Goal: Obtain resource: Download file/media

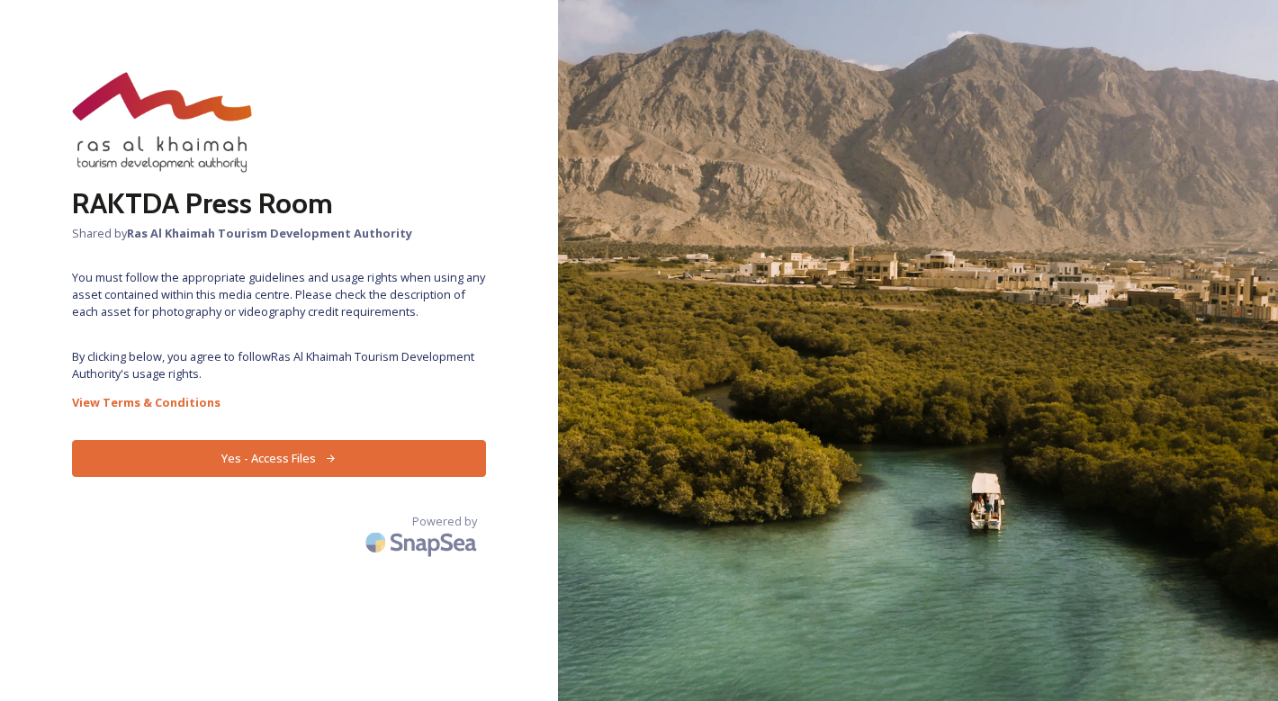
click at [294, 454] on button "Yes - Access Files" at bounding box center [279, 458] width 414 height 37
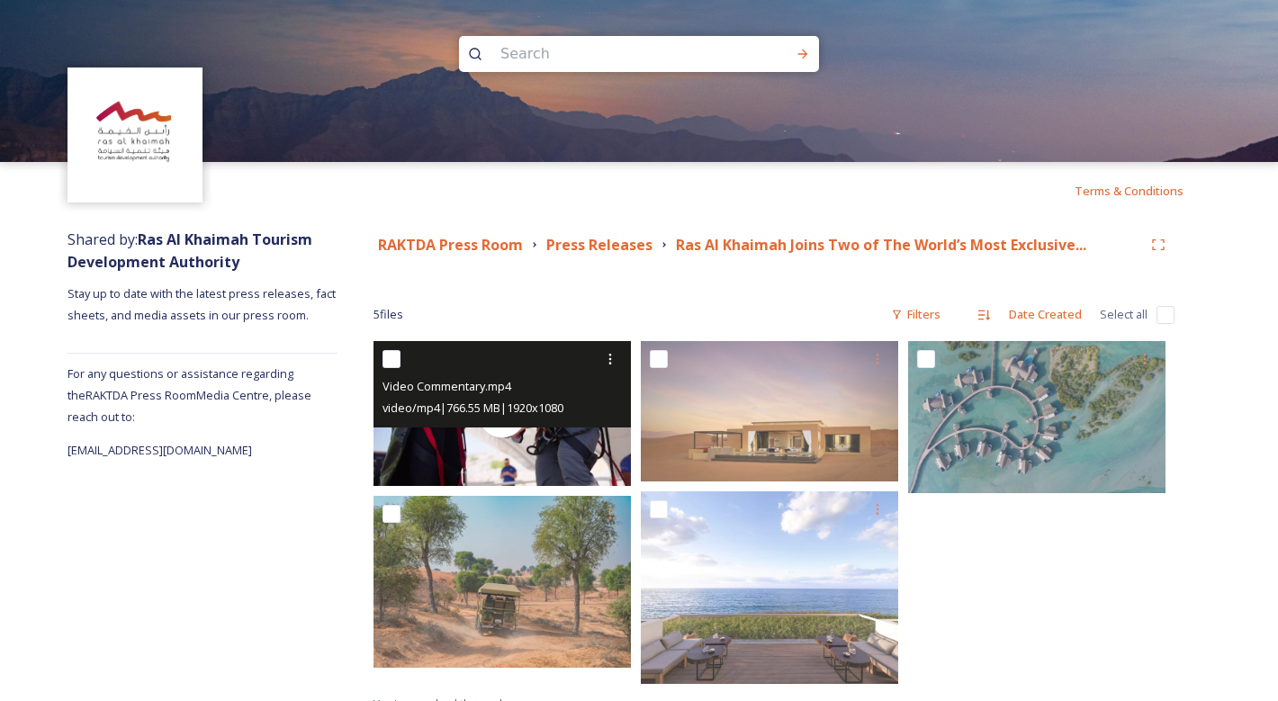
click at [389, 357] on input "checkbox" at bounding box center [391, 359] width 18 height 18
checkbox input "true"
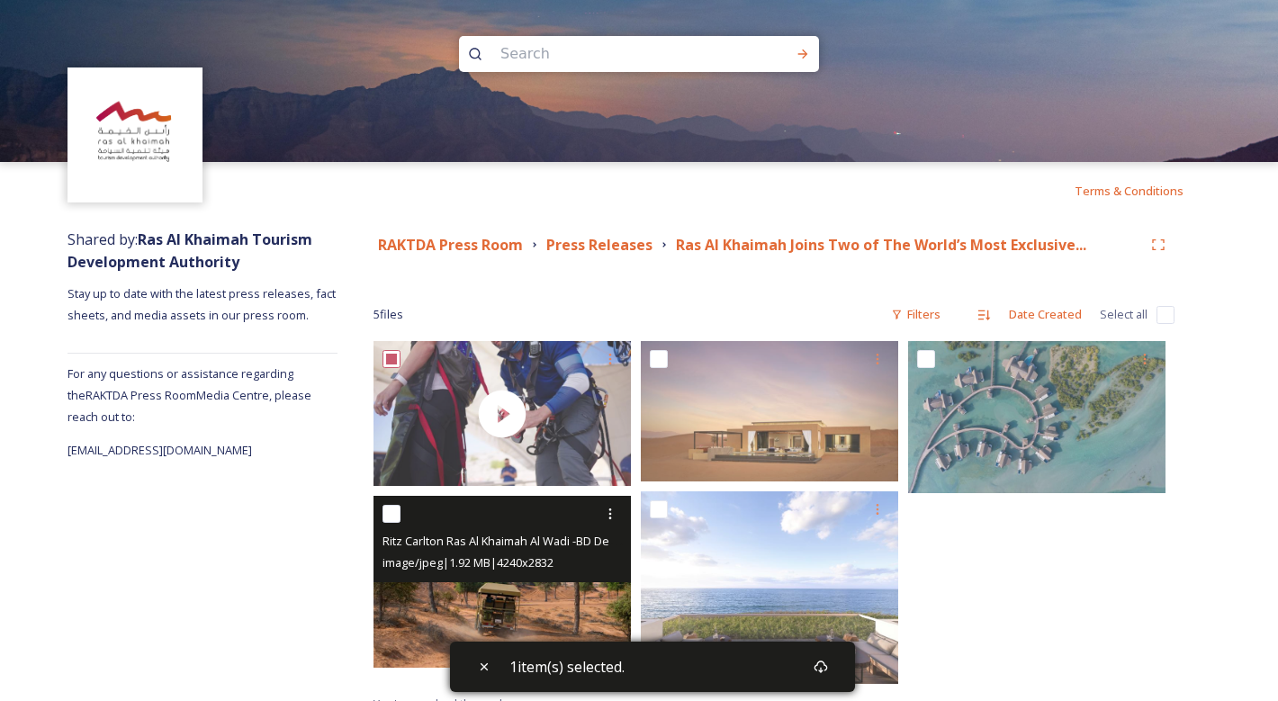
click at [394, 508] on input "checkbox" at bounding box center [391, 514] width 18 height 18
checkbox input "true"
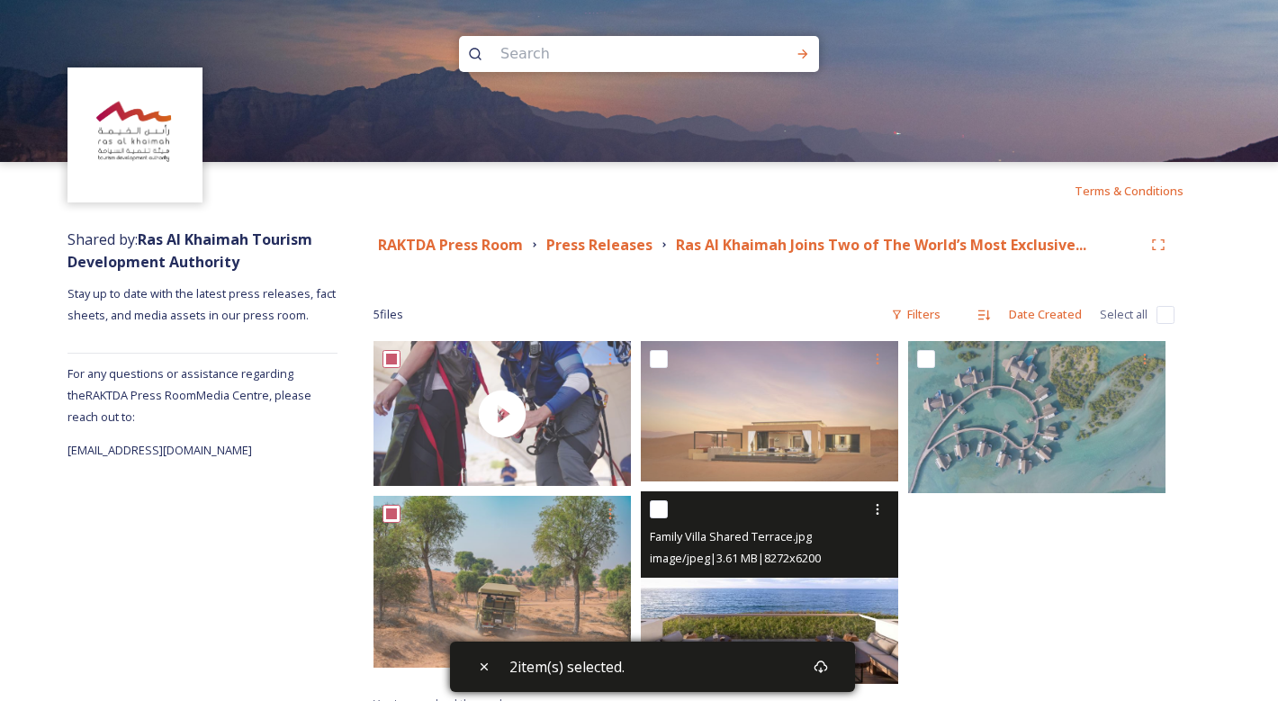
click at [659, 509] on input "checkbox" at bounding box center [659, 509] width 18 height 18
checkbox input "true"
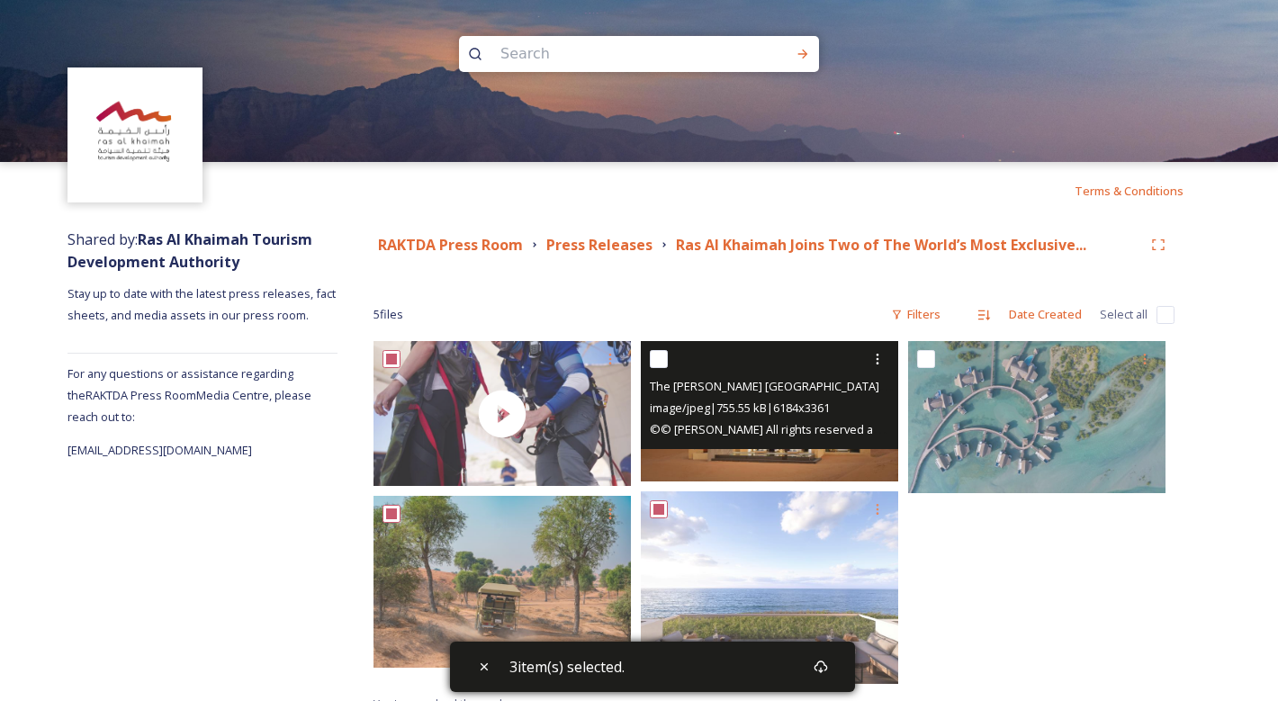
click at [663, 355] on input "checkbox" at bounding box center [659, 359] width 18 height 18
checkbox input "true"
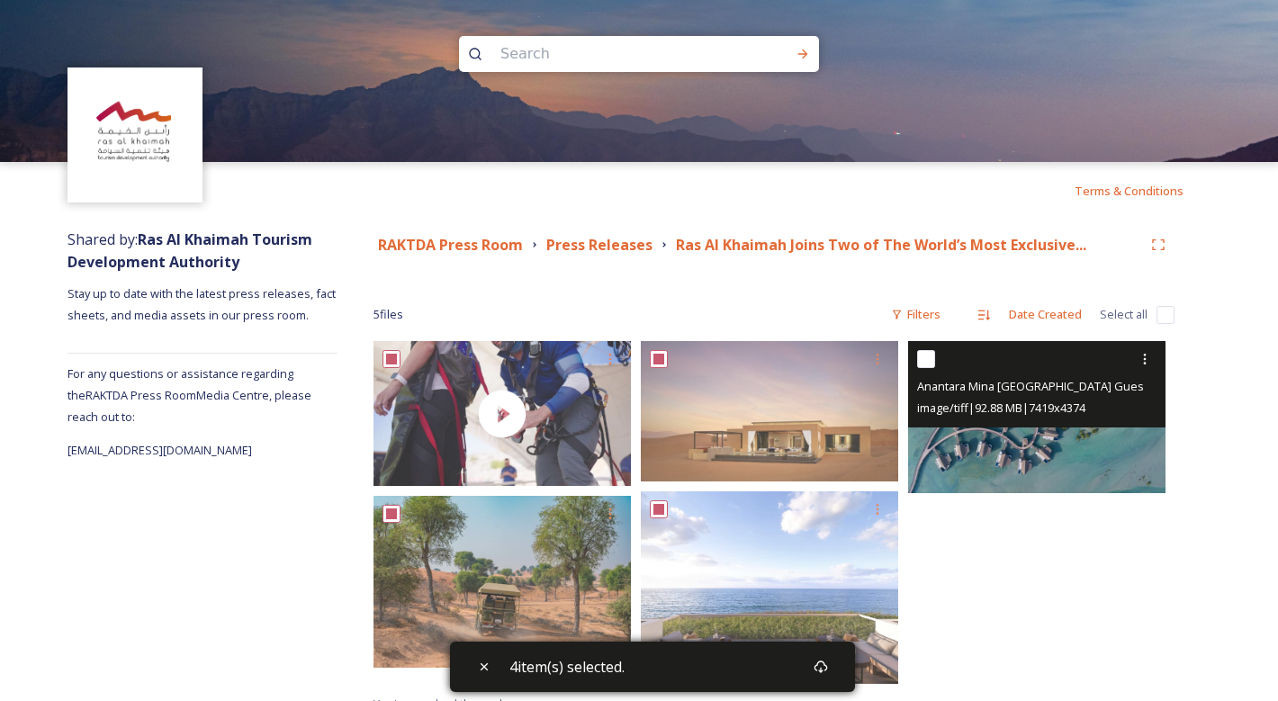
click at [929, 355] on input "checkbox" at bounding box center [926, 359] width 18 height 18
checkbox input "true"
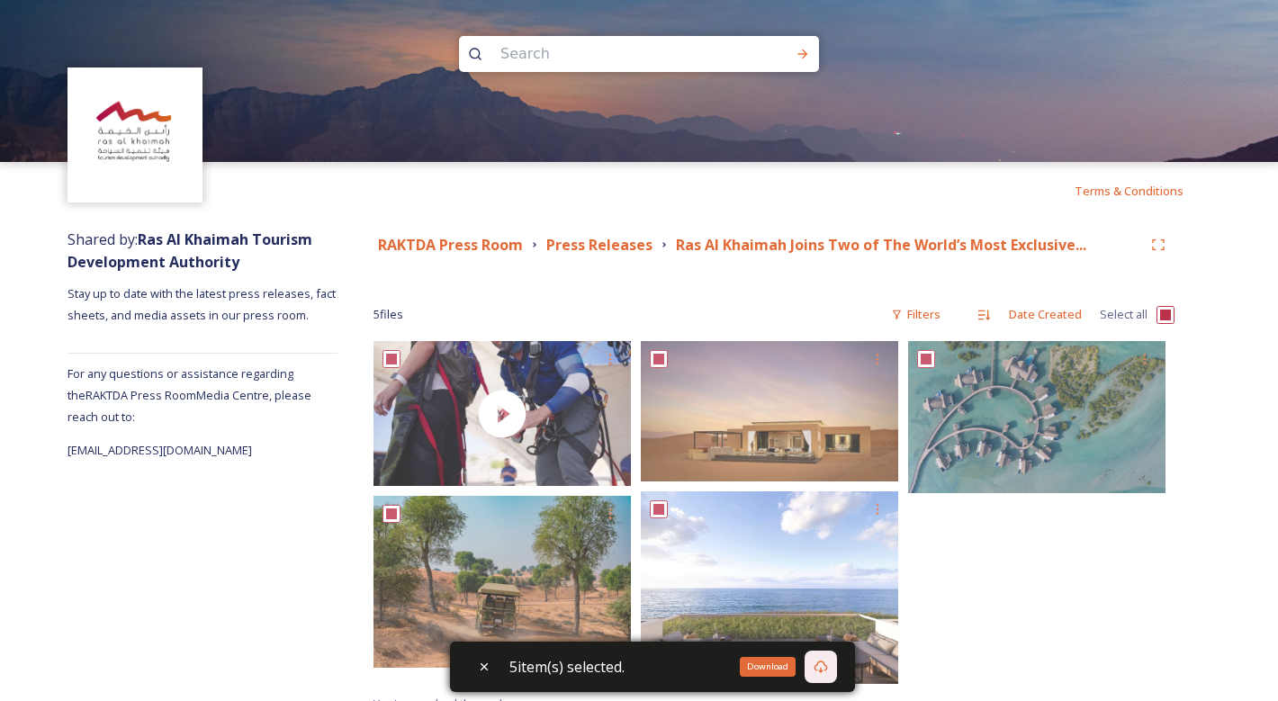
click at [825, 666] on icon at bounding box center [820, 667] width 14 height 14
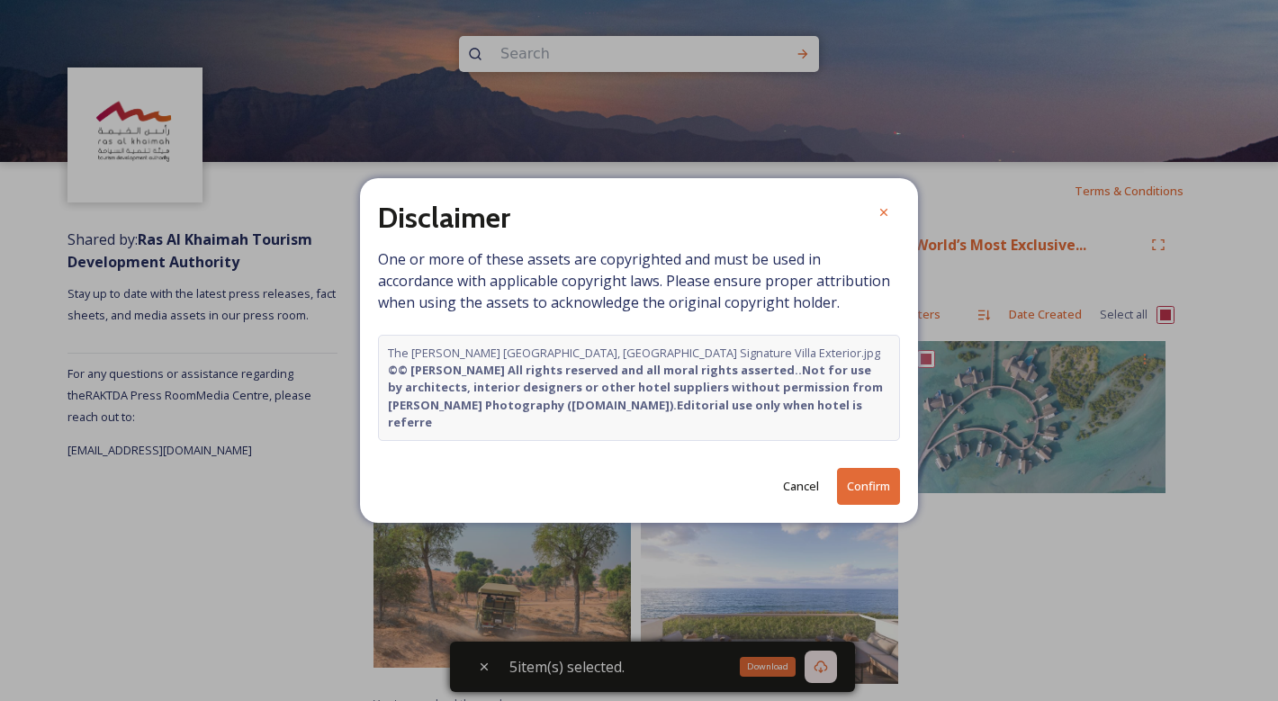
click at [883, 472] on button "Confirm" at bounding box center [868, 486] width 63 height 37
